Goal: Task Accomplishment & Management: Use online tool/utility

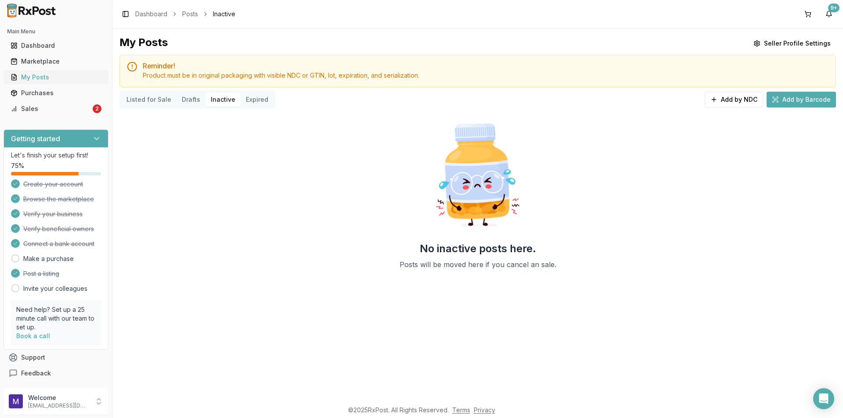
click at [41, 75] on div "My Posts" at bounding box center [56, 77] width 91 height 9
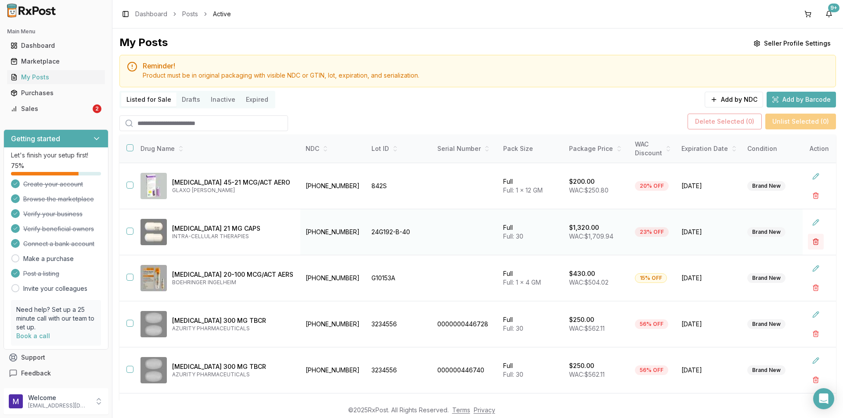
click at [808, 244] on button "button" at bounding box center [816, 242] width 16 height 16
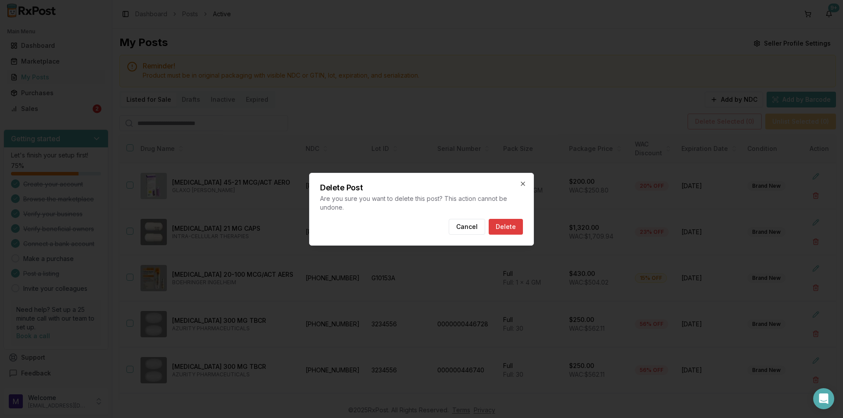
click at [516, 226] on button "Delete" at bounding box center [506, 227] width 34 height 16
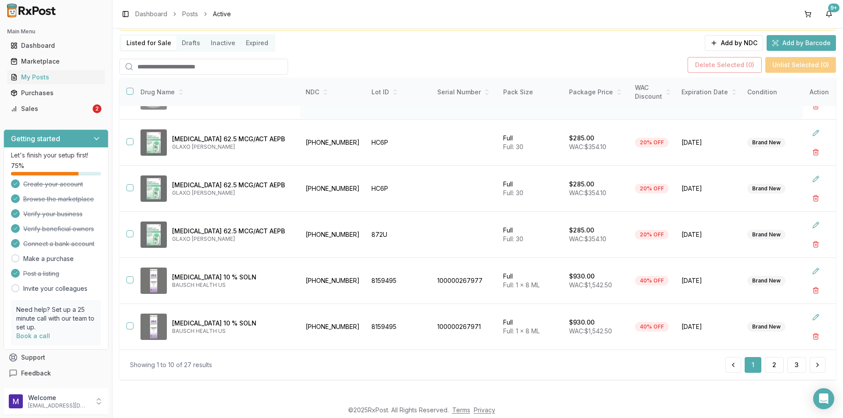
scroll to position [57, 0]
click at [772, 365] on button "2" at bounding box center [774, 365] width 19 height 16
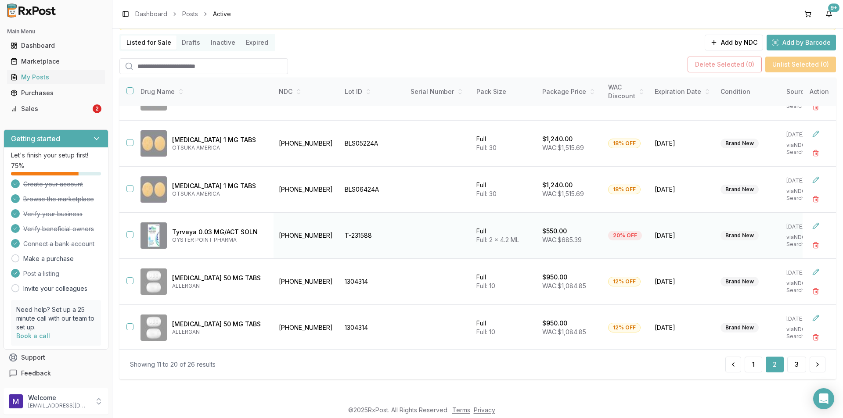
scroll to position [221, 0]
click at [789, 365] on button "3" at bounding box center [796, 365] width 19 height 16
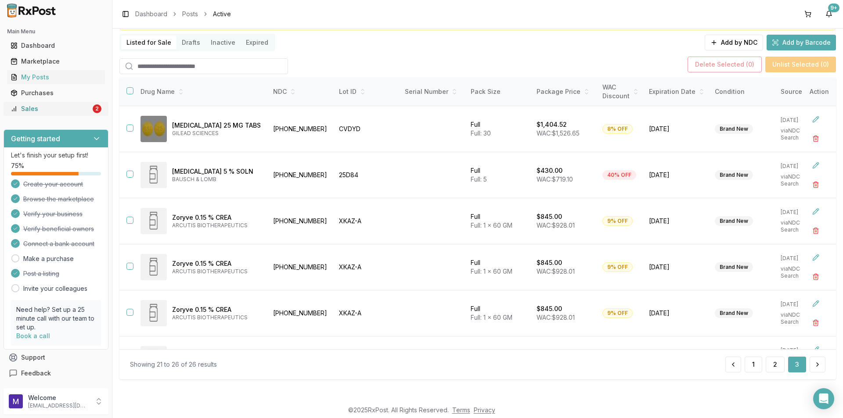
click at [42, 112] on div "Sales" at bounding box center [51, 108] width 80 height 9
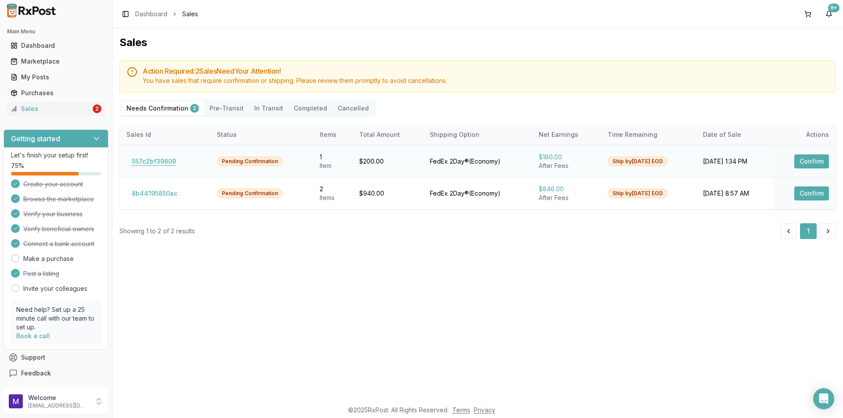
click at [150, 164] on button "557c2bf39809" at bounding box center [153, 162] width 55 height 14
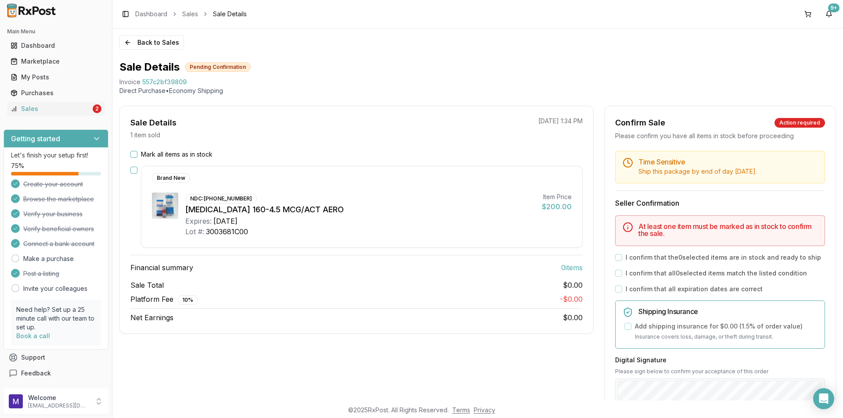
click at [128, 151] on div "Mark all items as in stock Brand New NDC: [PHONE_NUMBER] [MEDICAL_DATA] 160-4.5…" at bounding box center [356, 236] width 473 height 173
click at [136, 155] on button "Mark all items as in stock" at bounding box center [133, 154] width 7 height 7
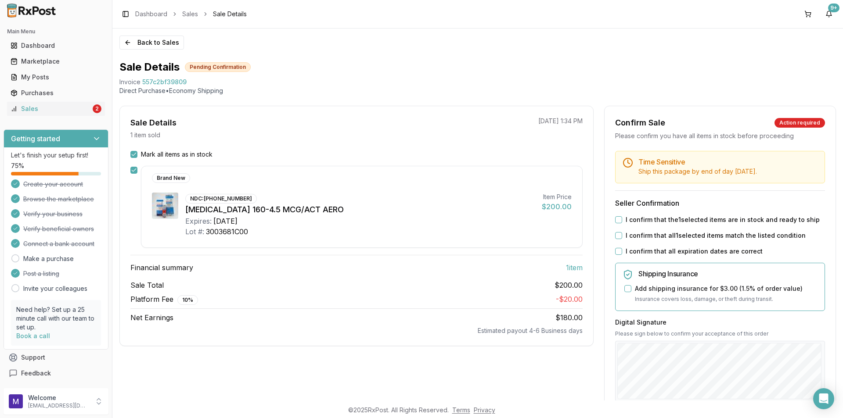
click at [619, 220] on button "I confirm that the 1 selected items are in stock and ready to ship" at bounding box center [618, 219] width 7 height 7
click at [617, 244] on div "Time Sensitive Ship this package by end of day [DATE] . Seller Confirmation I c…" at bounding box center [719, 336] width 231 height 371
click at [618, 234] on button "I confirm that all 1 selected items match the listed condition" at bounding box center [618, 235] width 7 height 7
click at [617, 253] on button "I confirm that all expiration dates are correct" at bounding box center [618, 251] width 7 height 7
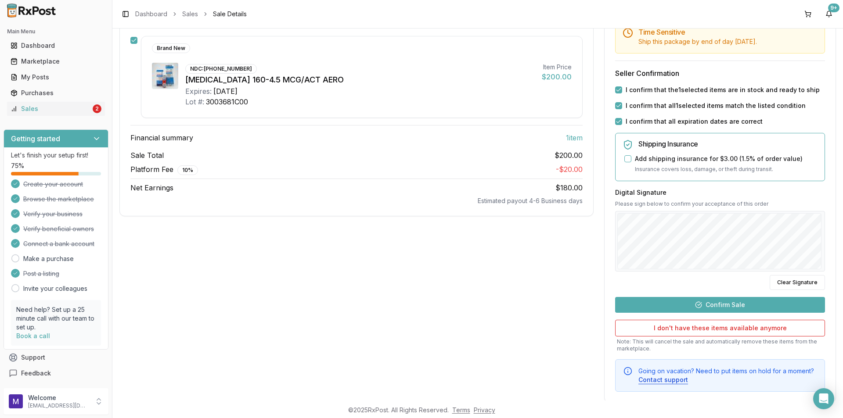
scroll to position [132, 0]
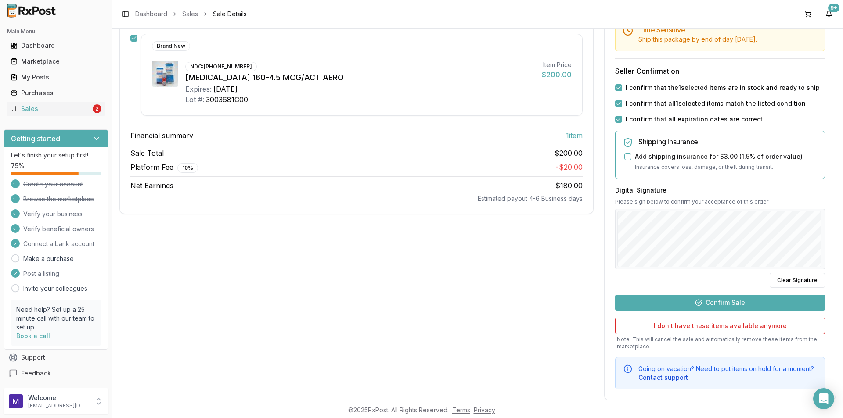
click at [698, 302] on button "Confirm Sale" at bounding box center [720, 303] width 210 height 16
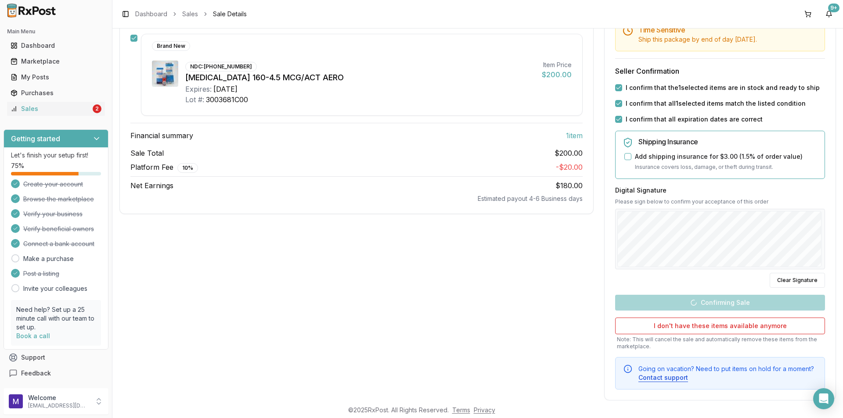
scroll to position [0, 0]
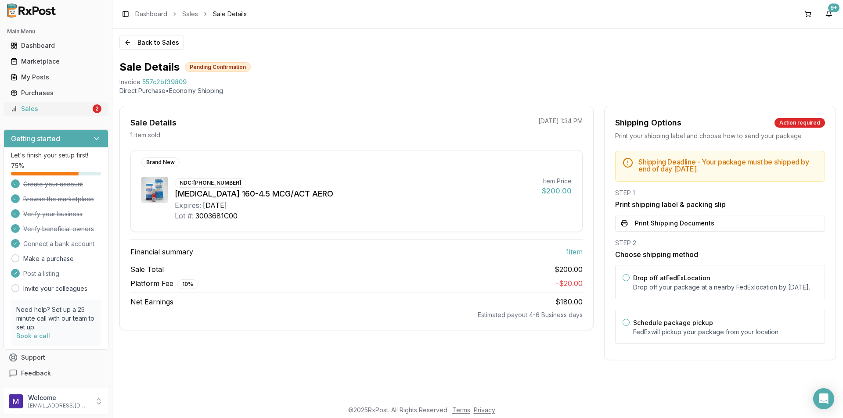
click at [34, 108] on div "Sales" at bounding box center [51, 108] width 80 height 9
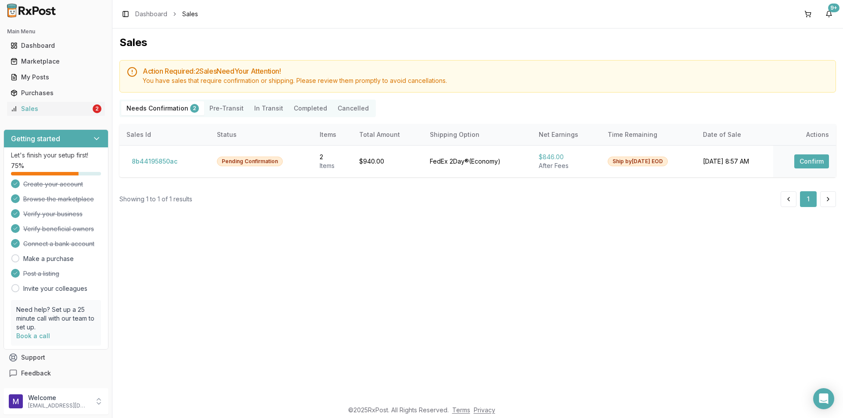
click at [227, 112] on button "Pre-Transit" at bounding box center [226, 108] width 45 height 14
click at [146, 107] on Confirmation "Needs Confirmation 2" at bounding box center [162, 108] width 83 height 14
click at [153, 162] on button "8b44195850ac" at bounding box center [154, 162] width 56 height 14
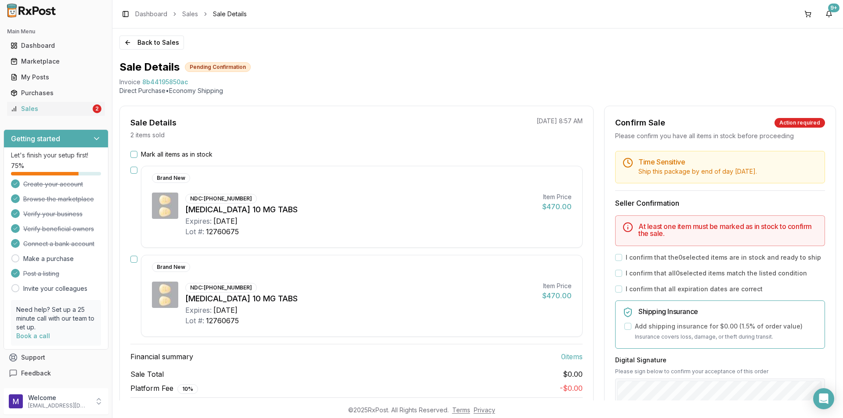
click at [132, 153] on button "Mark all items as in stock" at bounding box center [133, 154] width 7 height 7
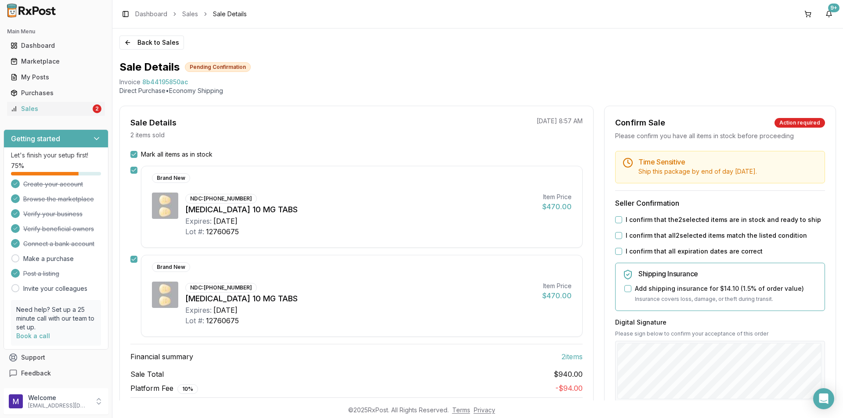
click at [617, 219] on button "I confirm that the 2 selected items are in stock and ready to ship" at bounding box center [618, 219] width 7 height 7
click at [616, 238] on button "I confirm that all 2 selected items match the listed condition" at bounding box center [618, 235] width 7 height 7
click at [617, 251] on button "I confirm that all expiration dates are correct" at bounding box center [618, 251] width 7 height 7
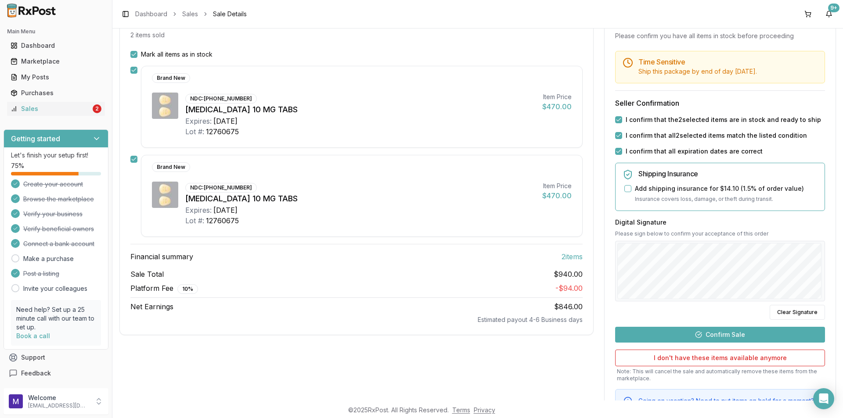
scroll to position [102, 0]
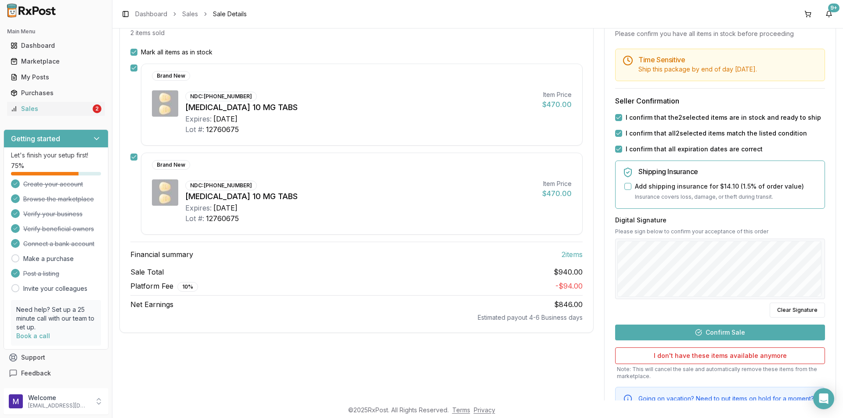
click at [719, 331] on button "Confirm Sale" at bounding box center [720, 333] width 210 height 16
